Goal: Find specific page/section

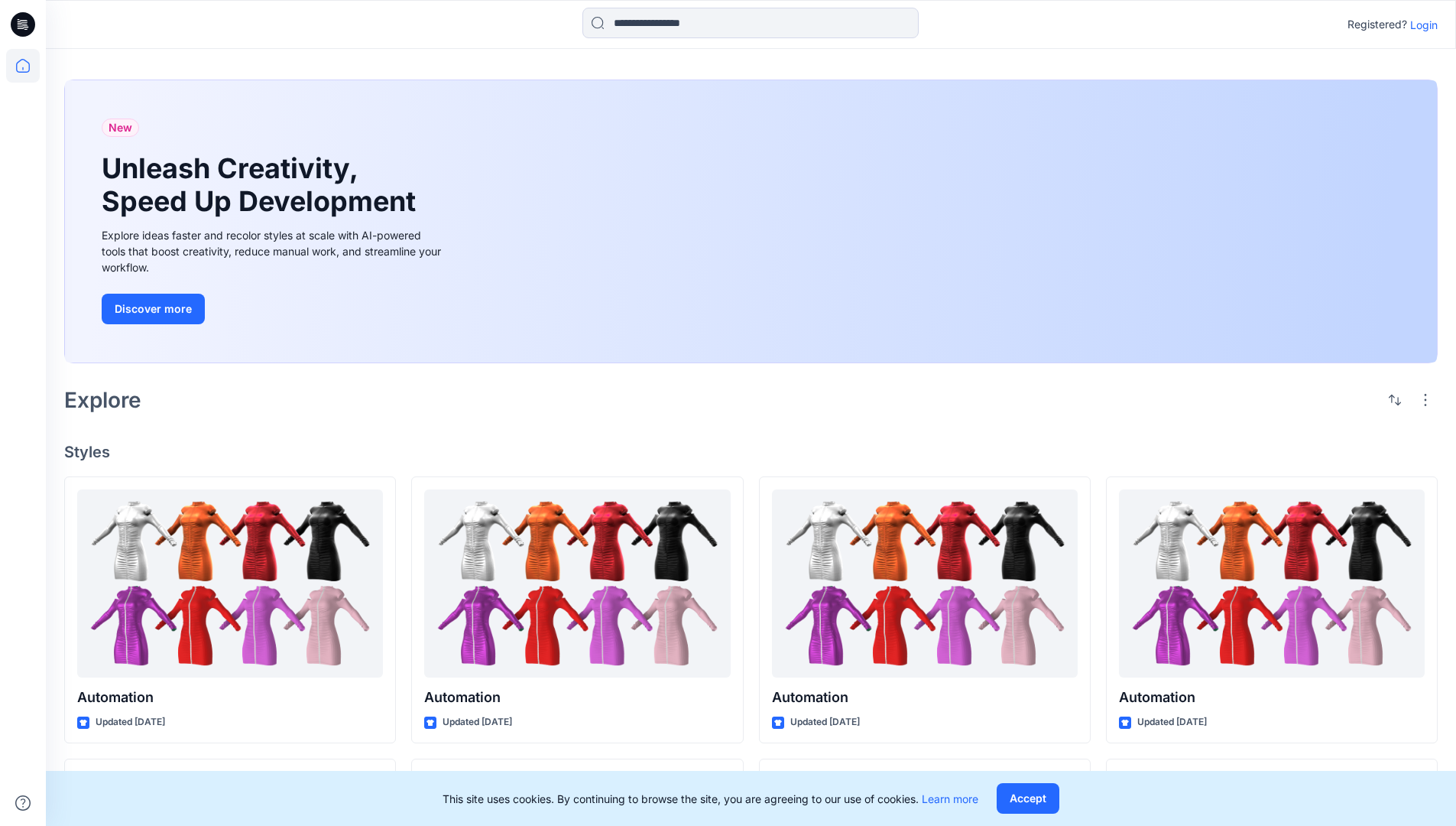
click at [1420, 24] on p "Login" at bounding box center [1424, 24] width 28 height 16
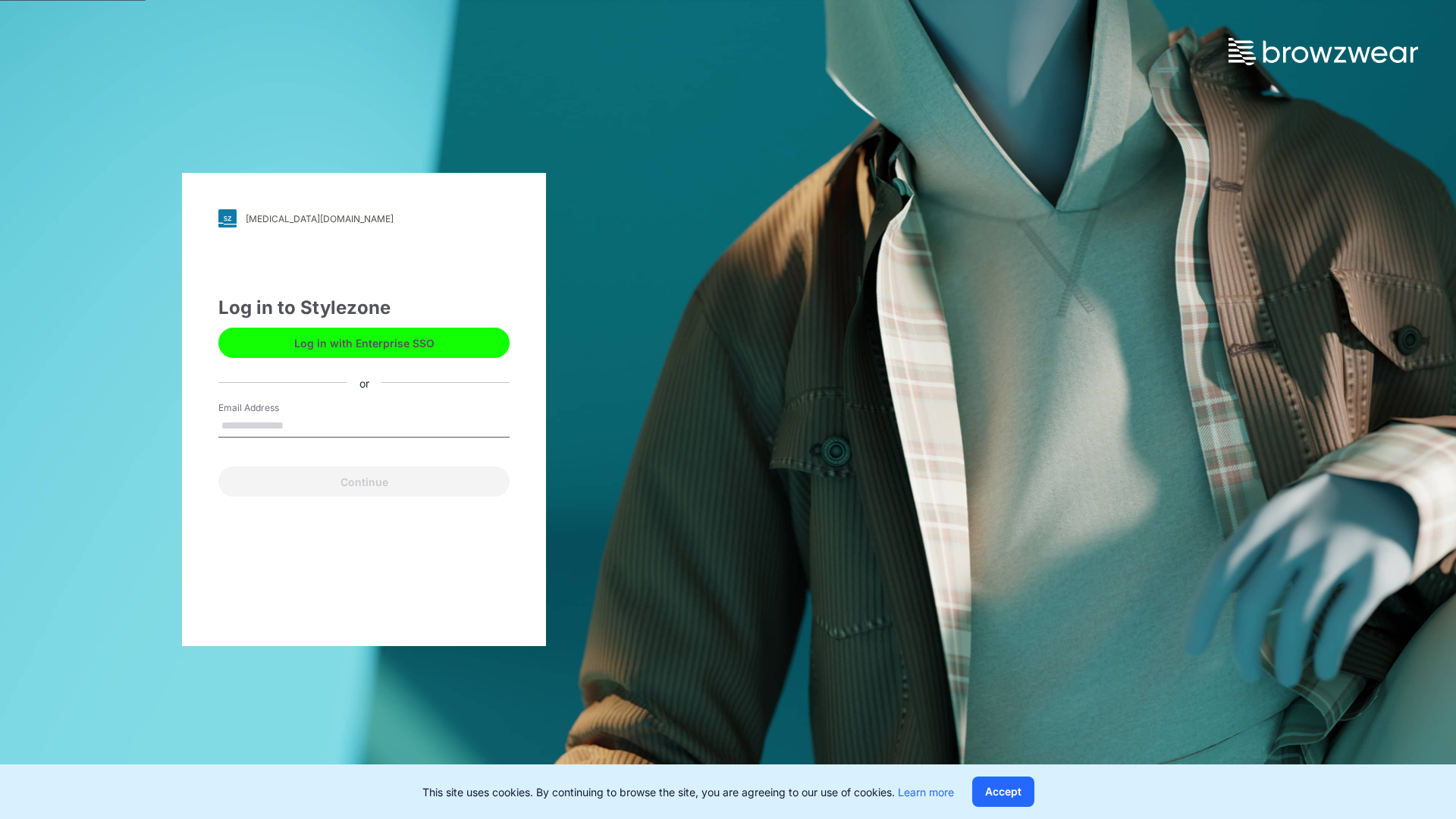
click at [300, 425] on input "Email Address" at bounding box center [364, 426] width 291 height 23
type input "**********"
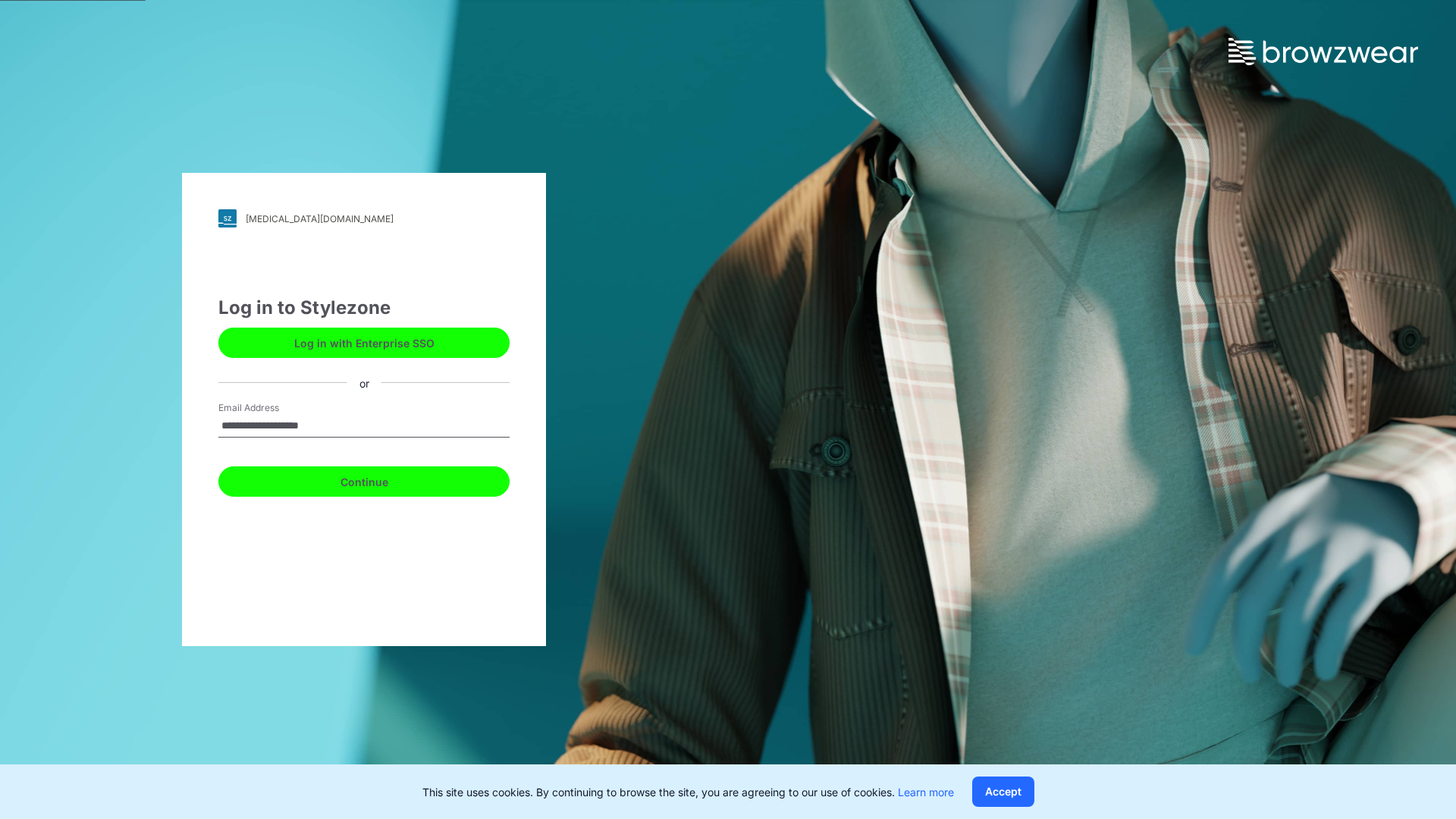
click at [381, 479] on button "Continue" at bounding box center [364, 481] width 291 height 30
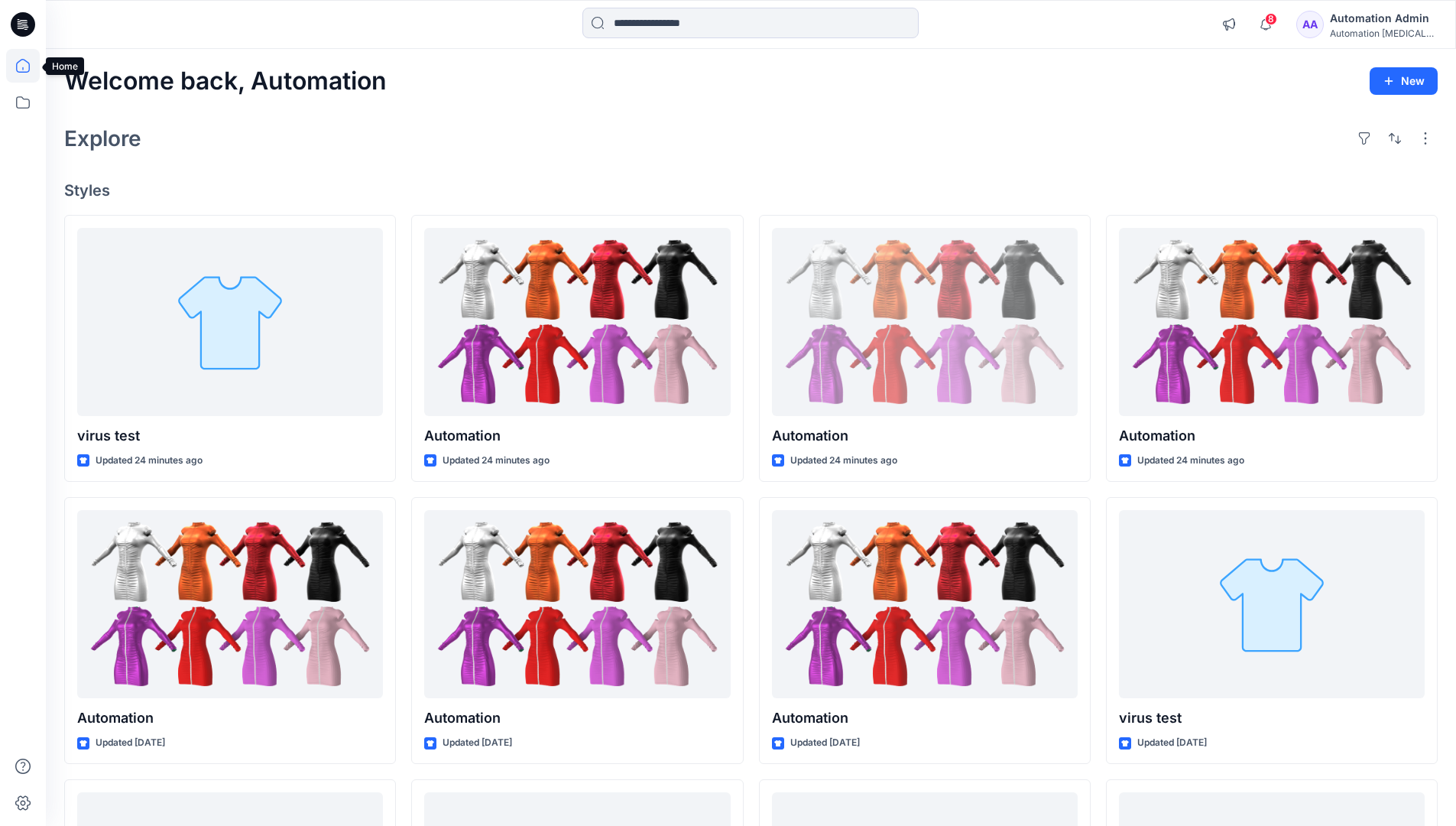
click at [29, 66] on icon at bounding box center [22, 66] width 14 height 14
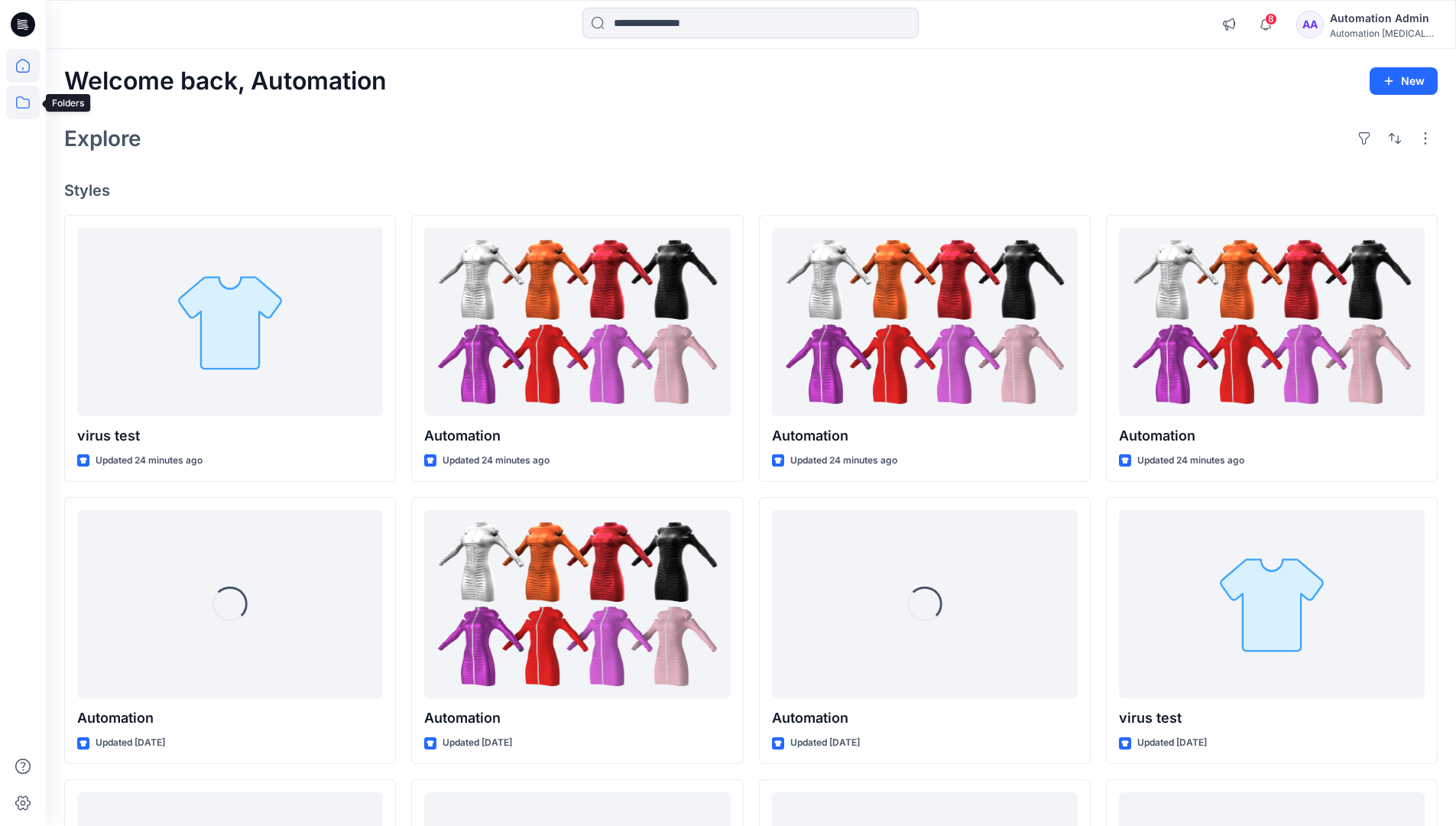
click at [24, 99] on icon at bounding box center [22, 102] width 14 height 12
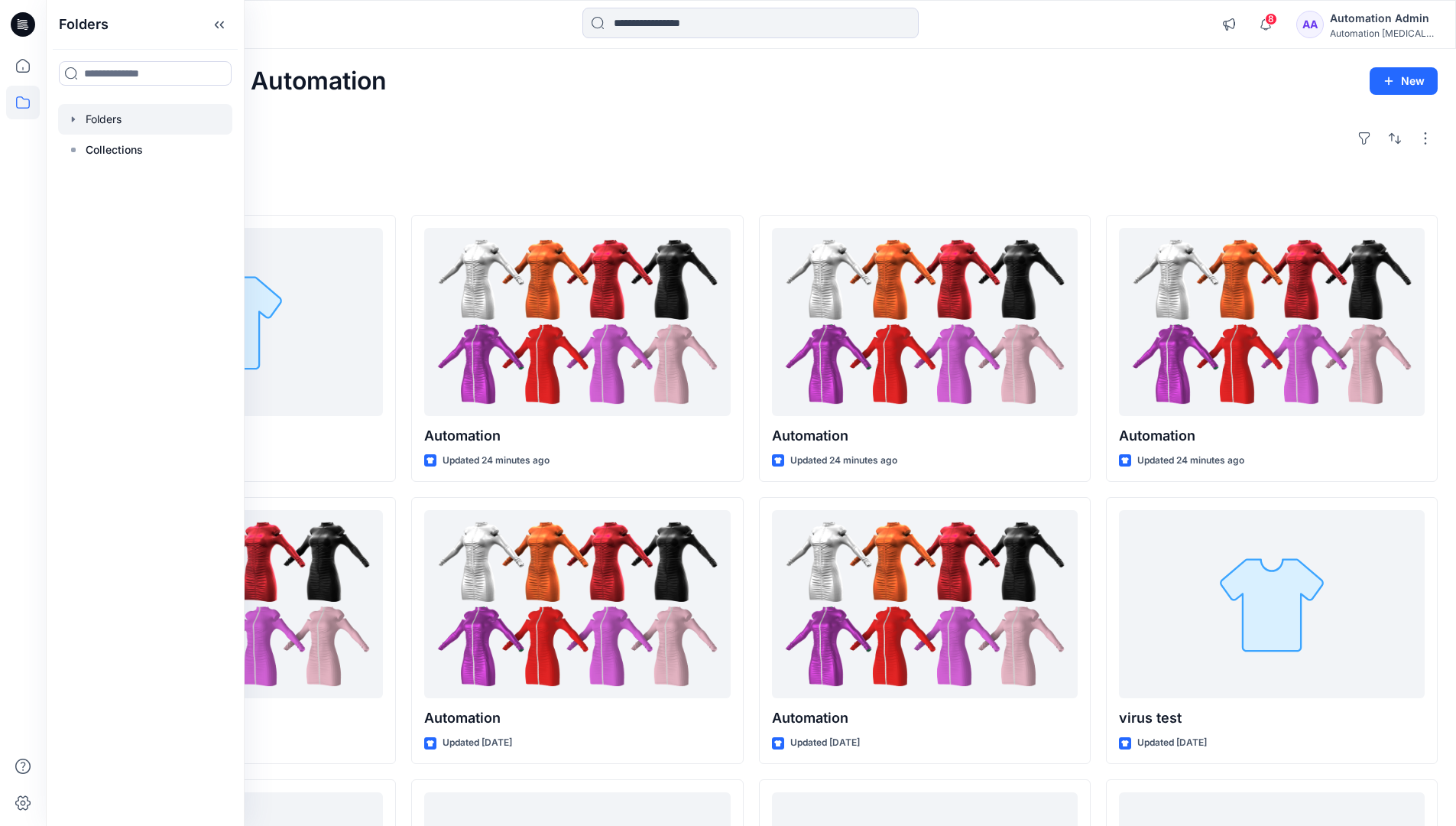
click at [111, 119] on div at bounding box center [146, 119] width 174 height 31
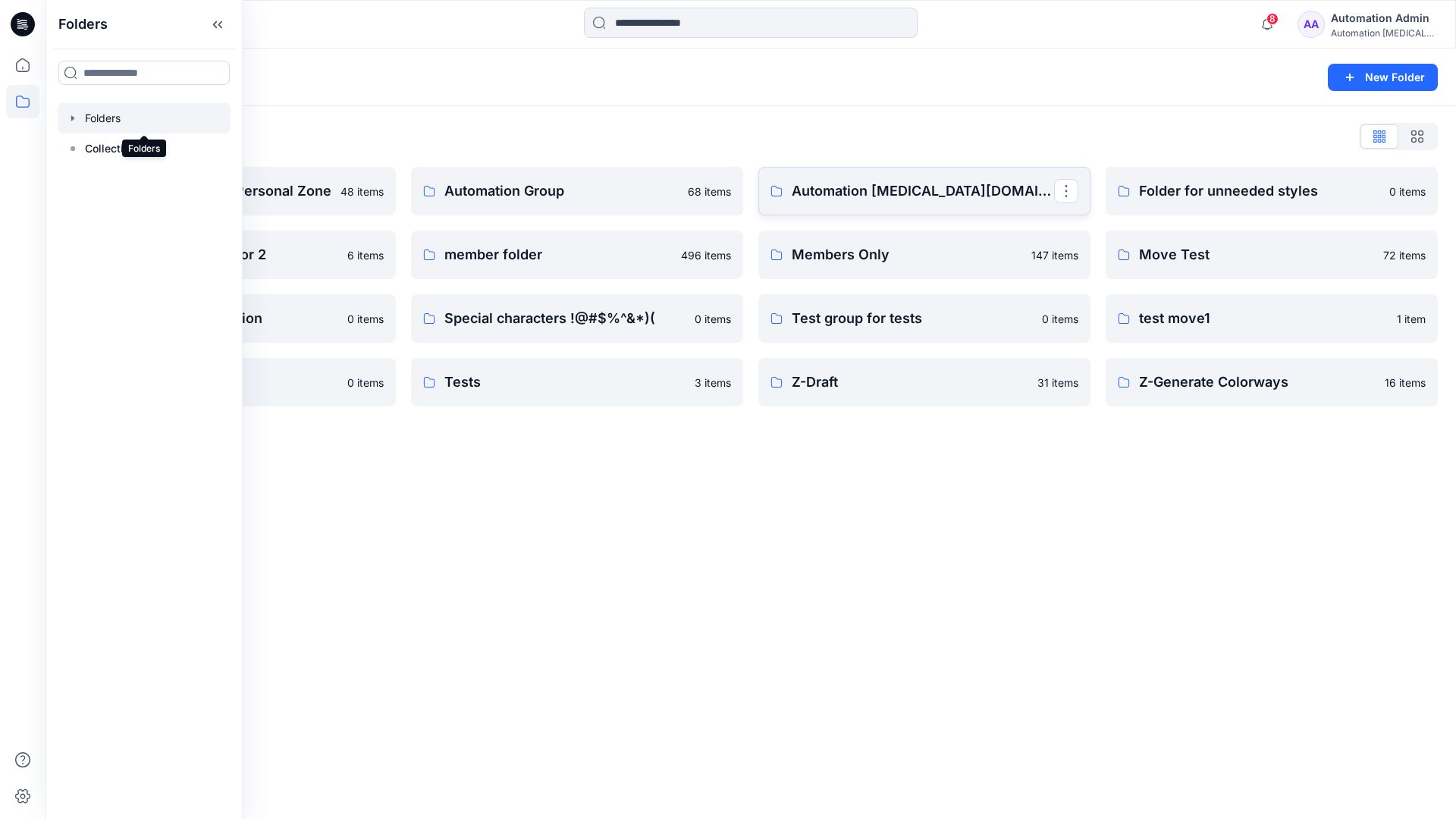
click at [870, 198] on p "Automation testim.io" at bounding box center [922, 190] width 262 height 21
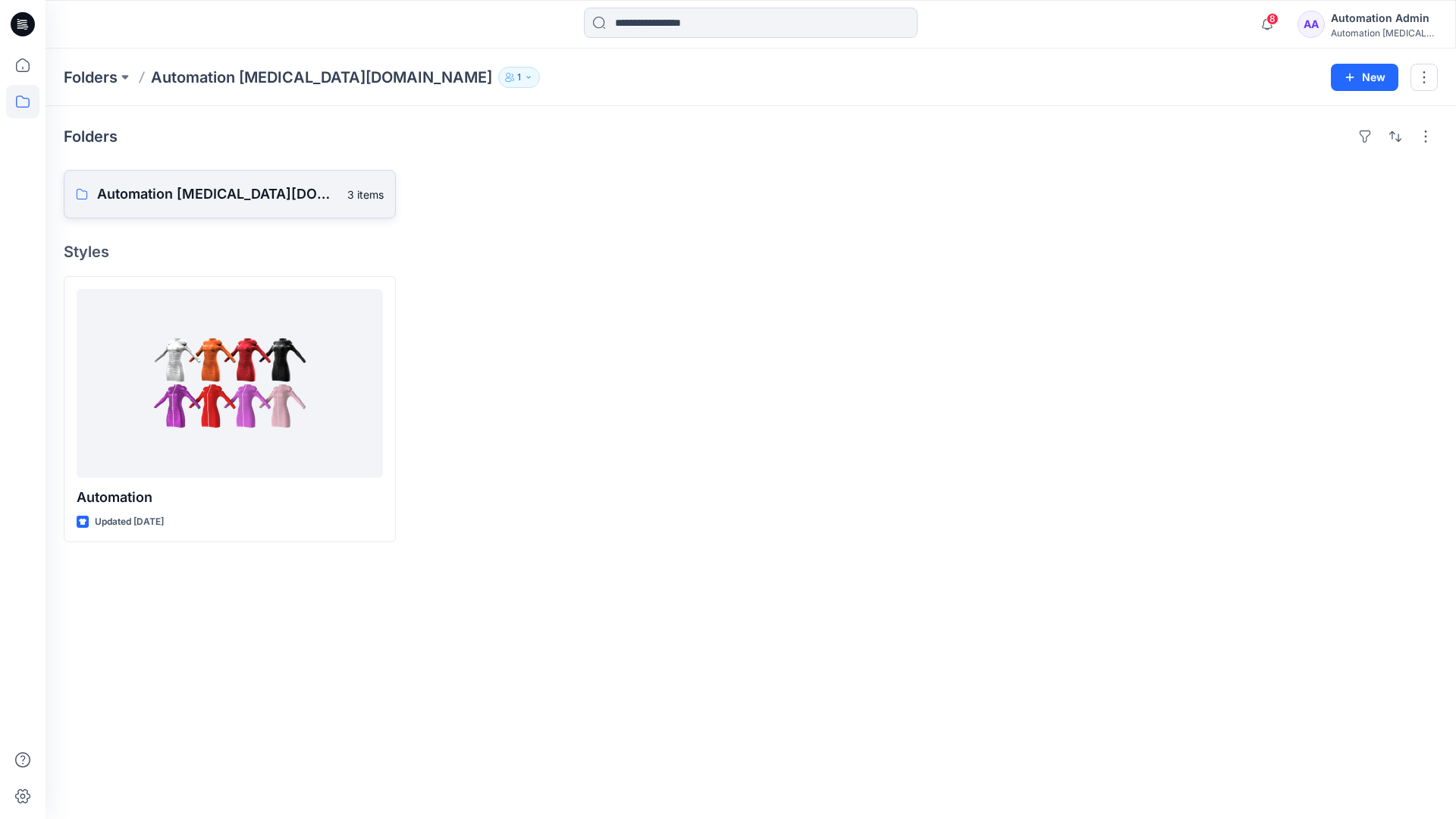
click at [214, 200] on p "Automation testim.io Board" at bounding box center [218, 194] width 241 height 21
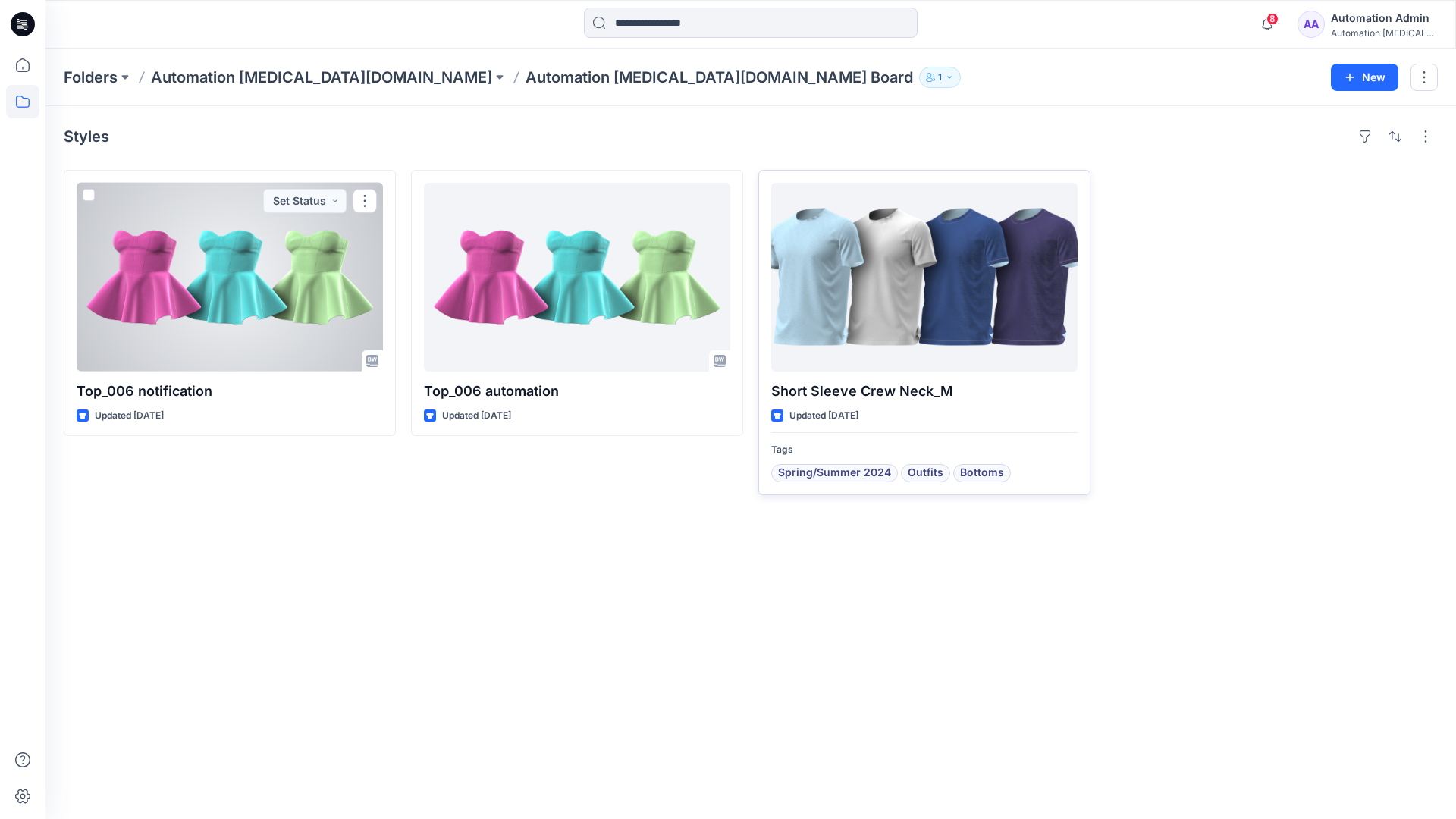
click at [868, 291] on div at bounding box center [924, 277] width 306 height 188
